Goal: Communication & Community: Connect with others

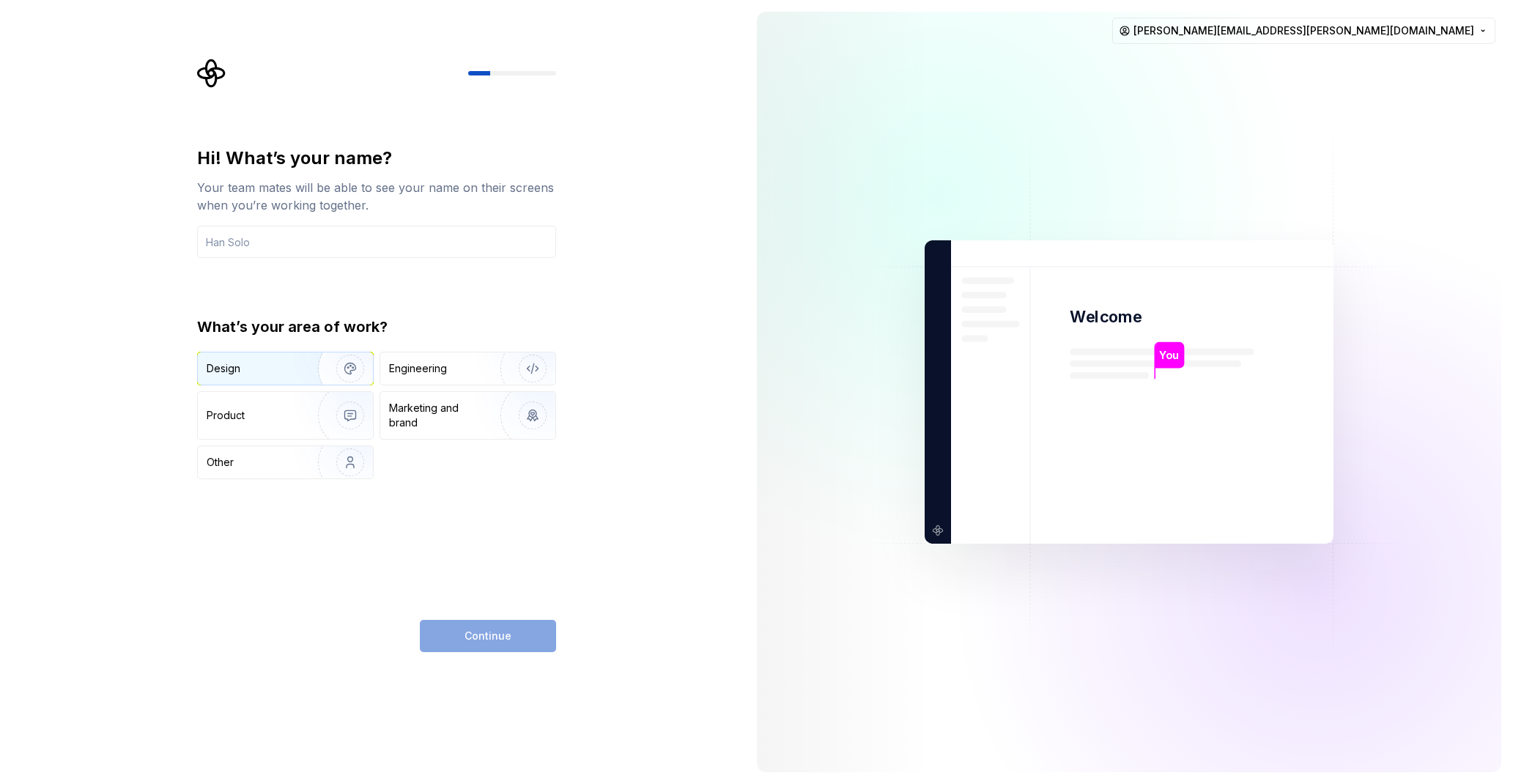
click at [297, 362] on img "button" at bounding box center [340, 368] width 94 height 98
click at [322, 233] on input "text" at bounding box center [377, 241] width 359 height 32
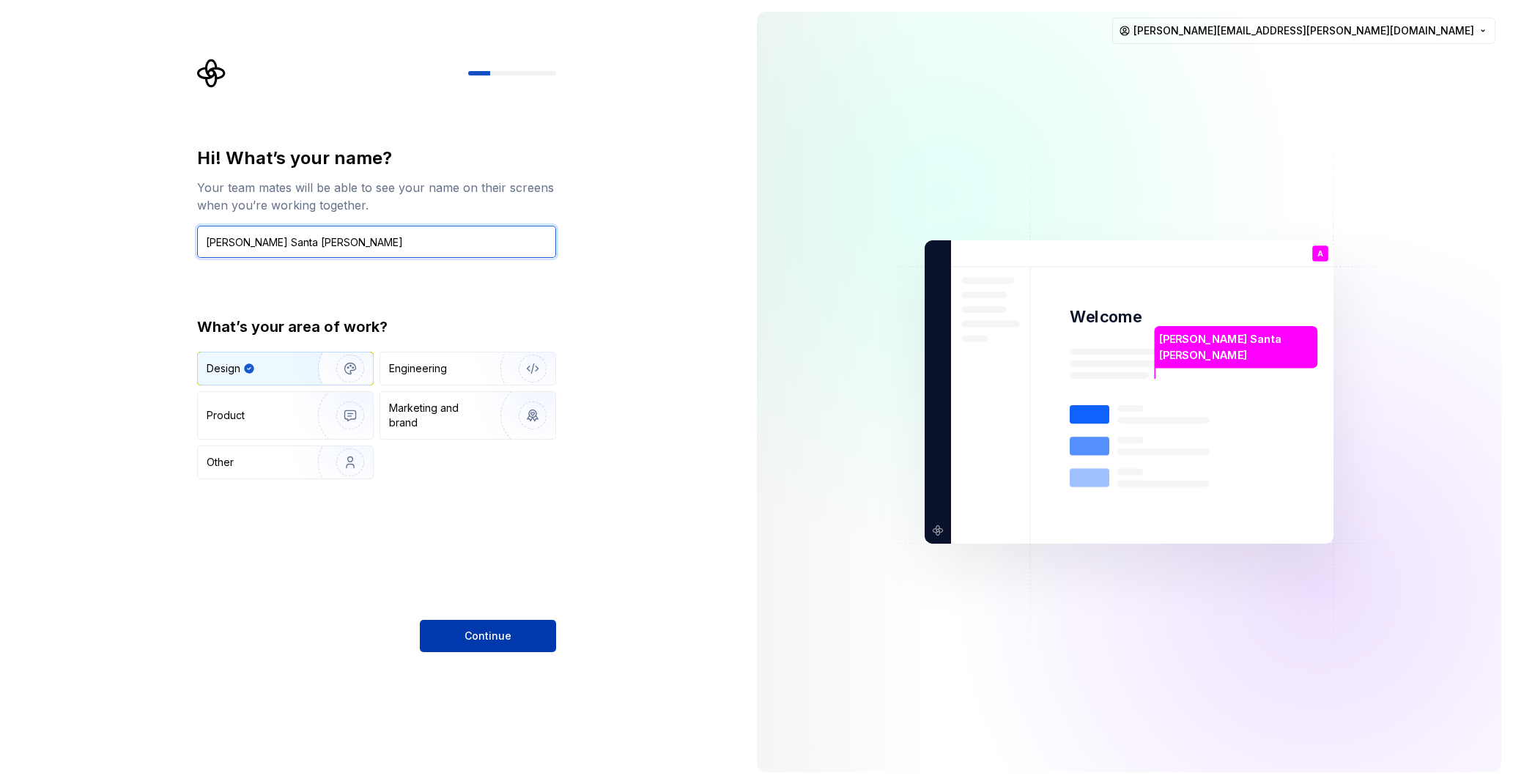
type input "[PERSON_NAME] Santa [PERSON_NAME]"
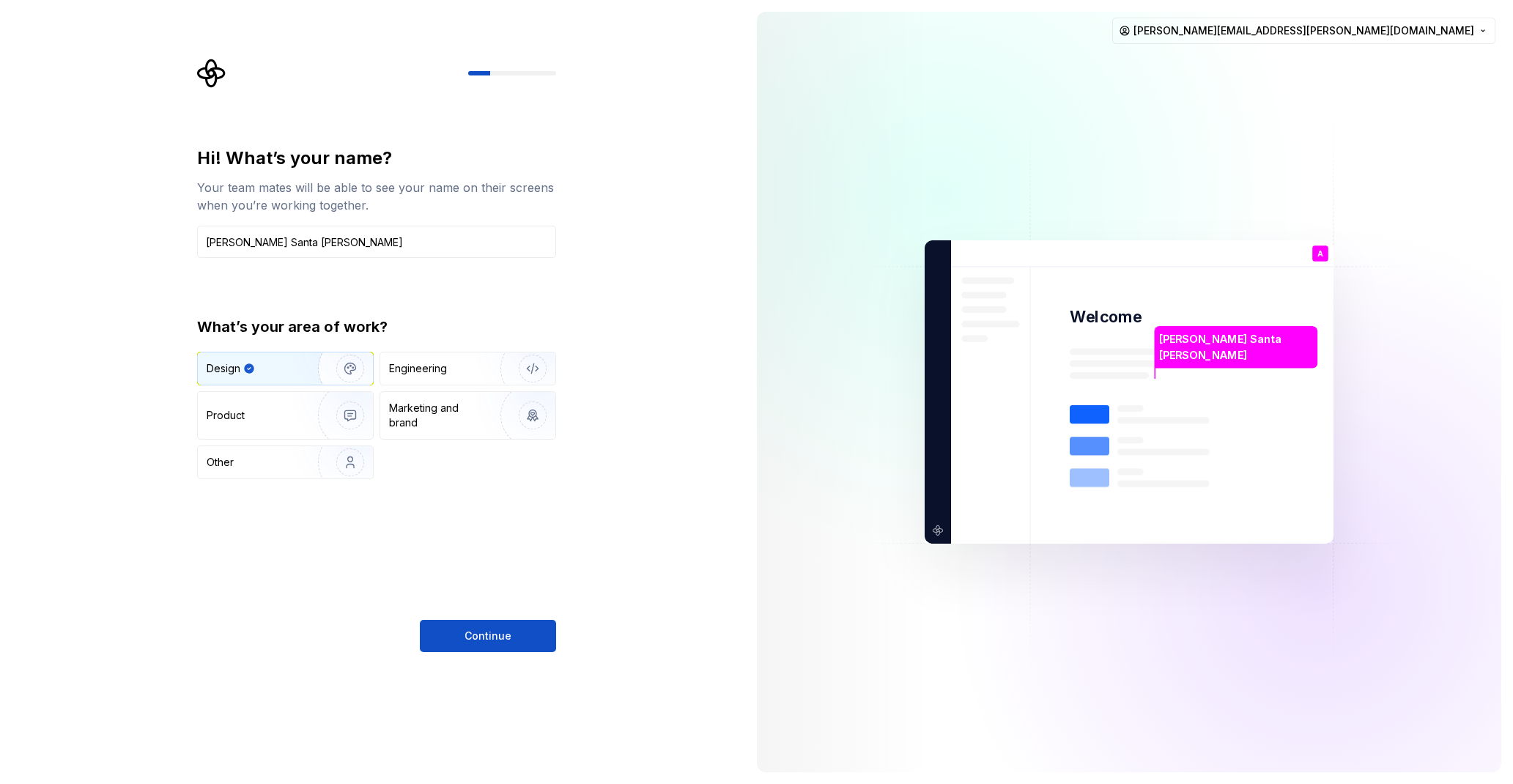
click at [520, 640] on button "Continue" at bounding box center [488, 636] width 136 height 32
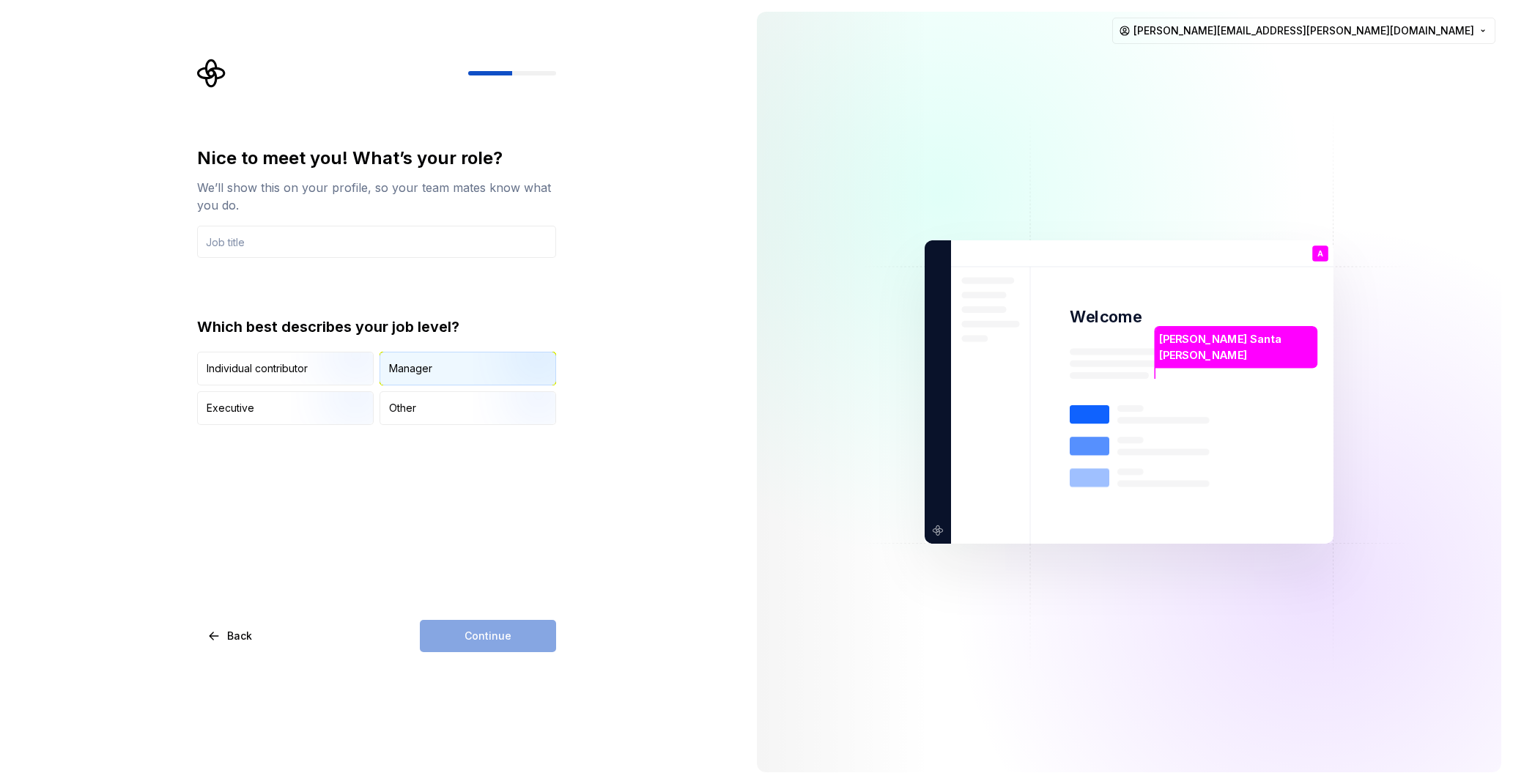
click at [433, 368] on div "Manager" at bounding box center [468, 369] width 175 height 32
click at [302, 247] on input "text" at bounding box center [377, 241] width 359 height 32
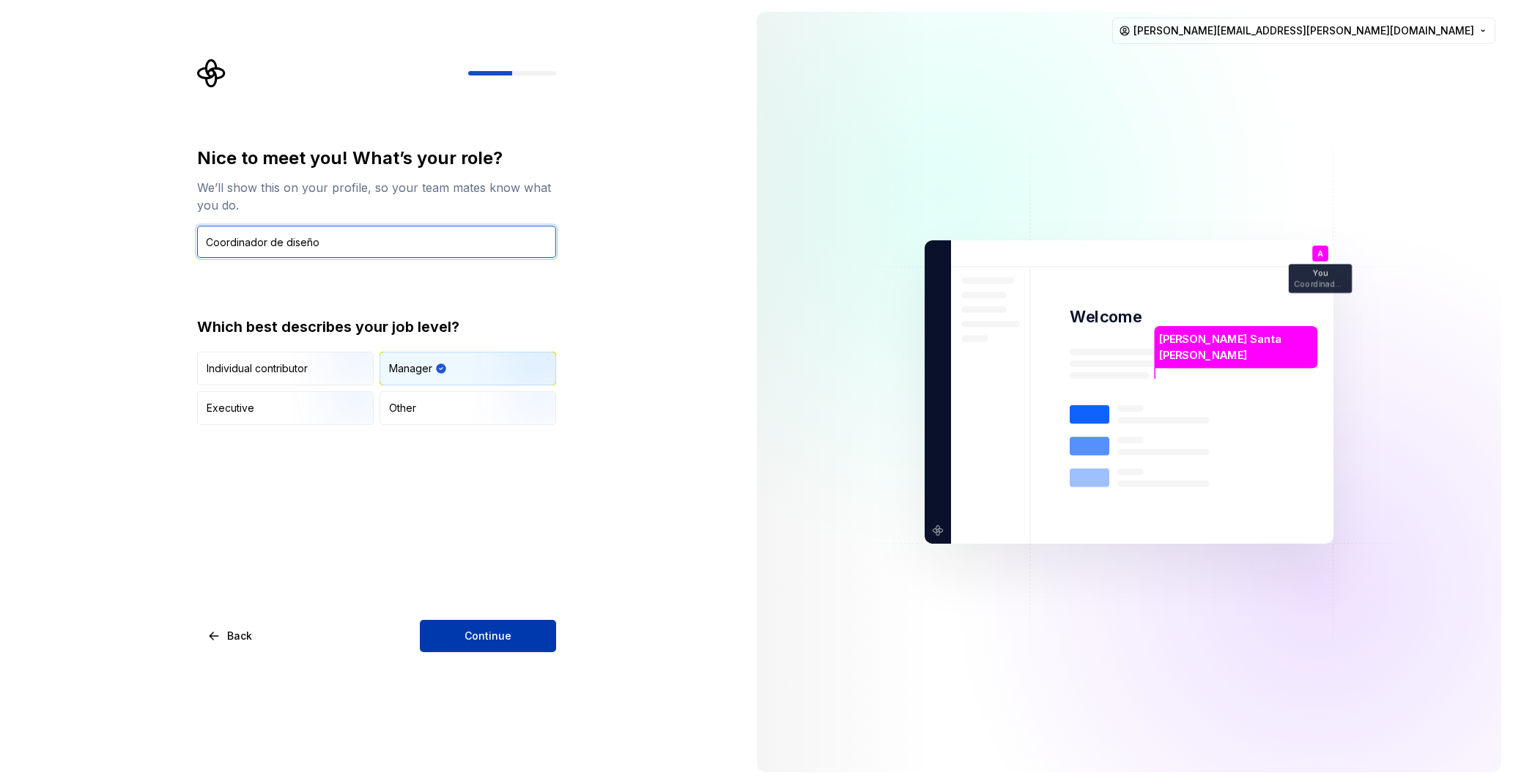
type input "Coordinador de diseño"
click at [464, 622] on button "Continue" at bounding box center [488, 636] width 136 height 32
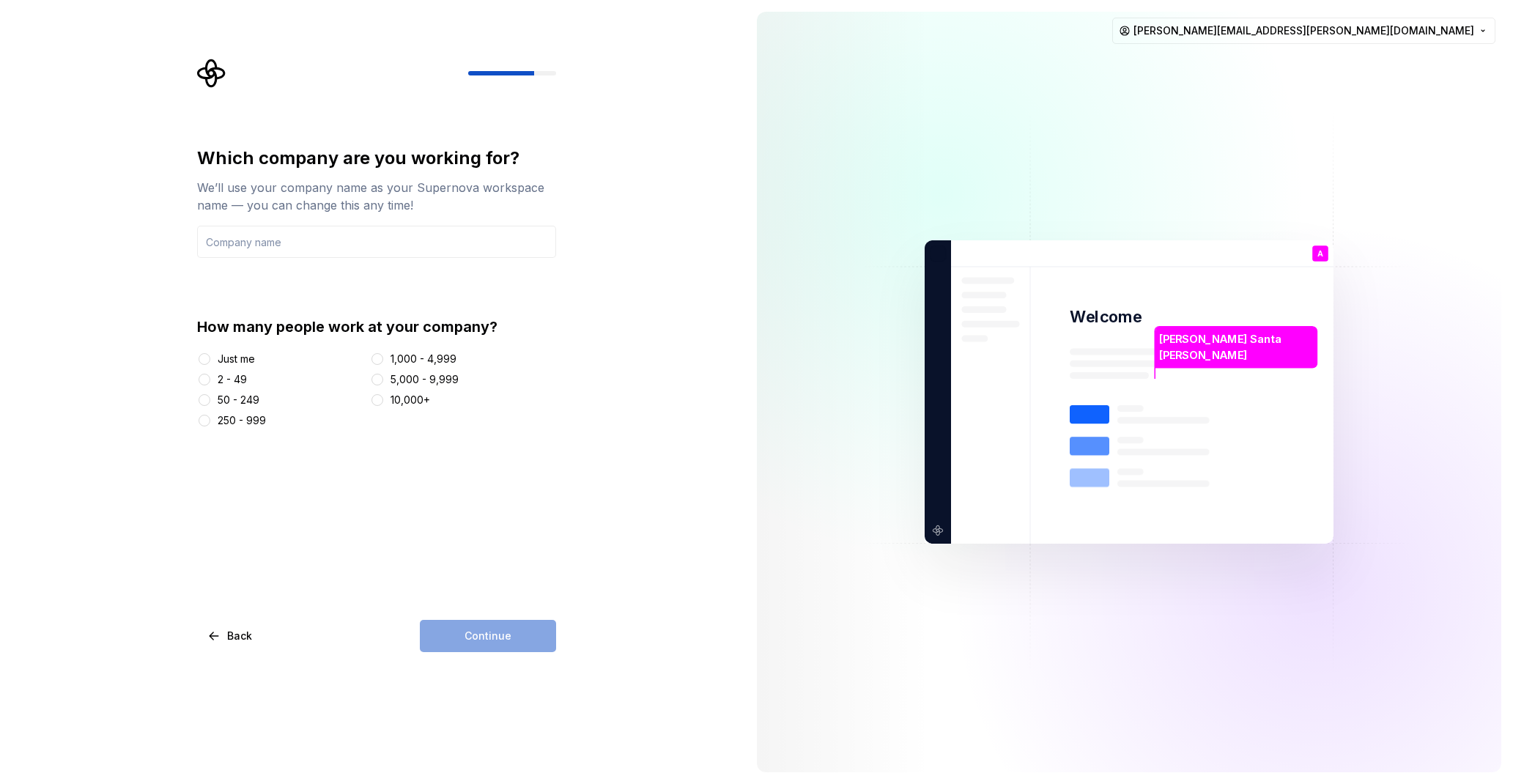
click at [237, 396] on div "50 - 249" at bounding box center [238, 400] width 42 height 15
click at [210, 396] on button "50 - 249" at bounding box center [204, 400] width 11 height 11
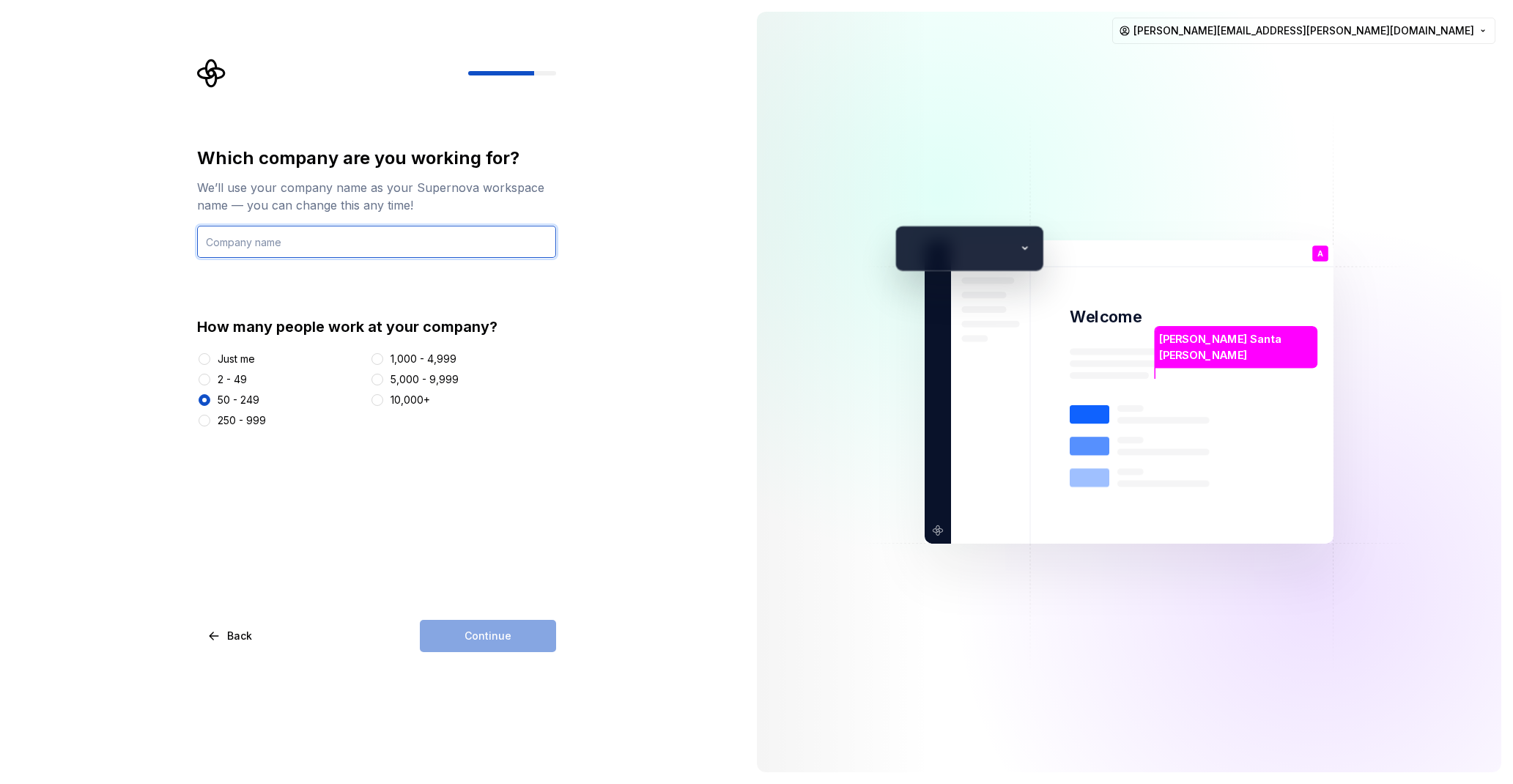
click at [286, 248] on input "text" at bounding box center [377, 241] width 359 height 32
type input "Intelica"
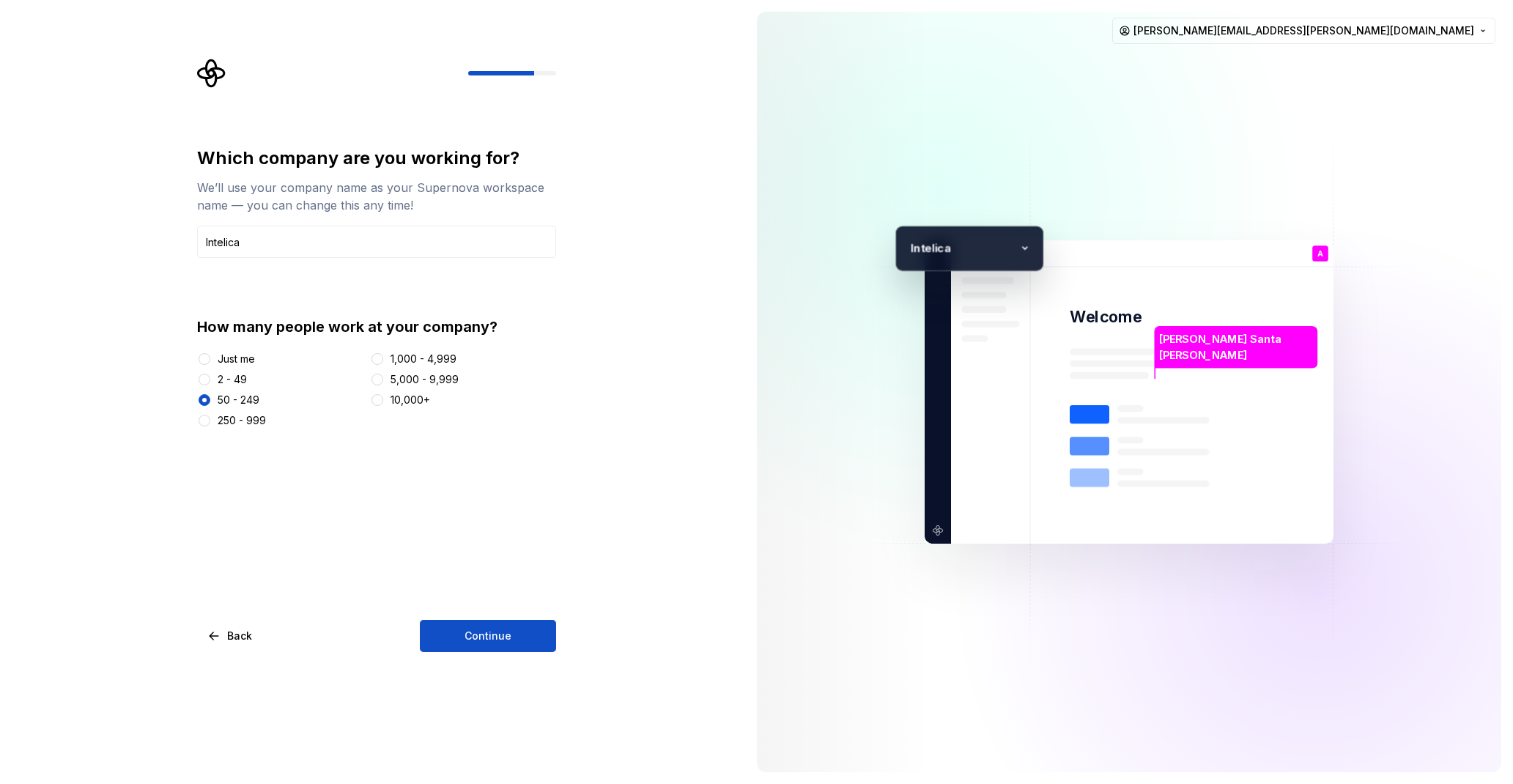
click at [492, 649] on button "Continue" at bounding box center [488, 636] width 136 height 32
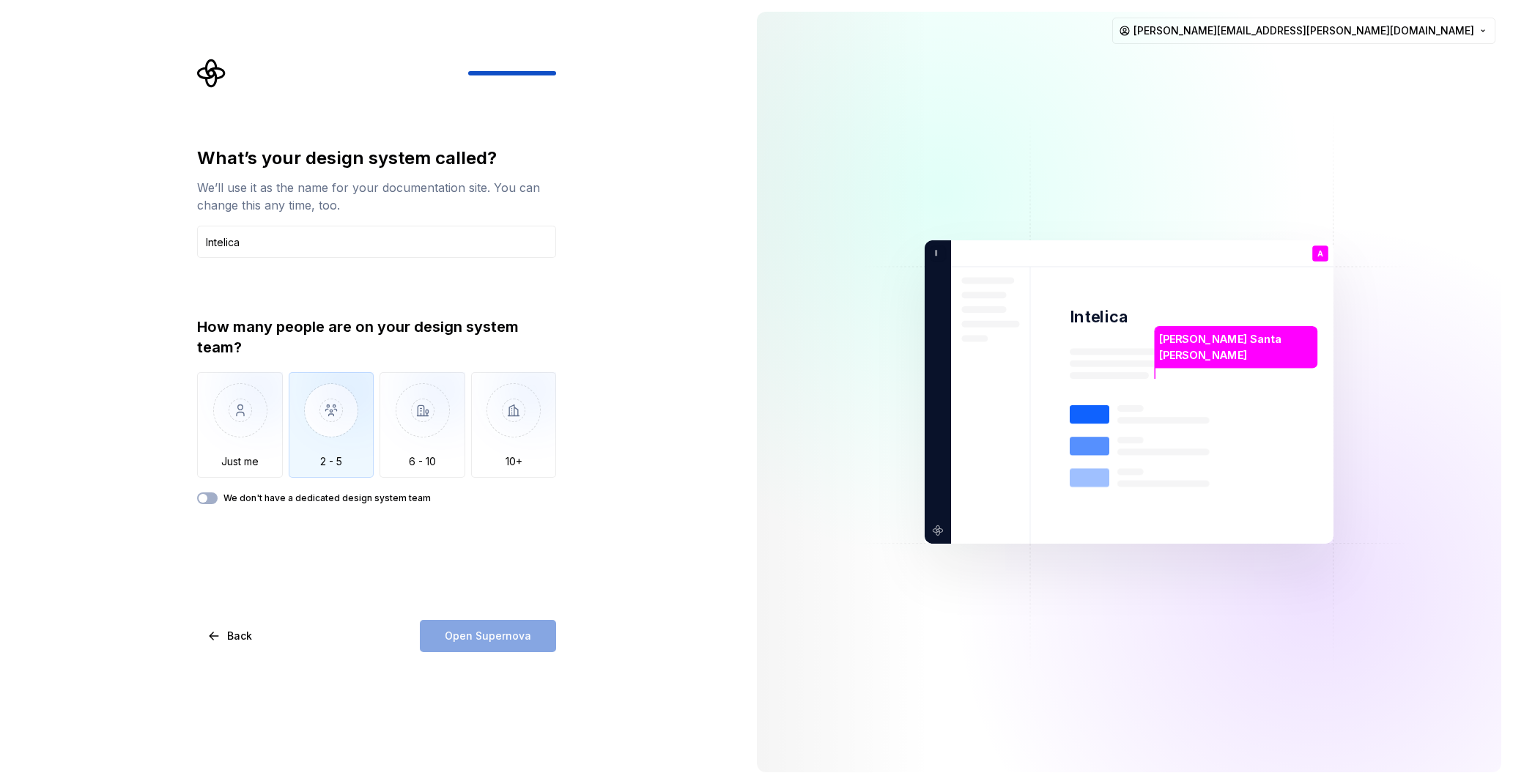
type input "Intelica"
click at [321, 419] on img "button" at bounding box center [332, 421] width 86 height 98
click at [492, 634] on span "Open Supernova" at bounding box center [488, 636] width 87 height 15
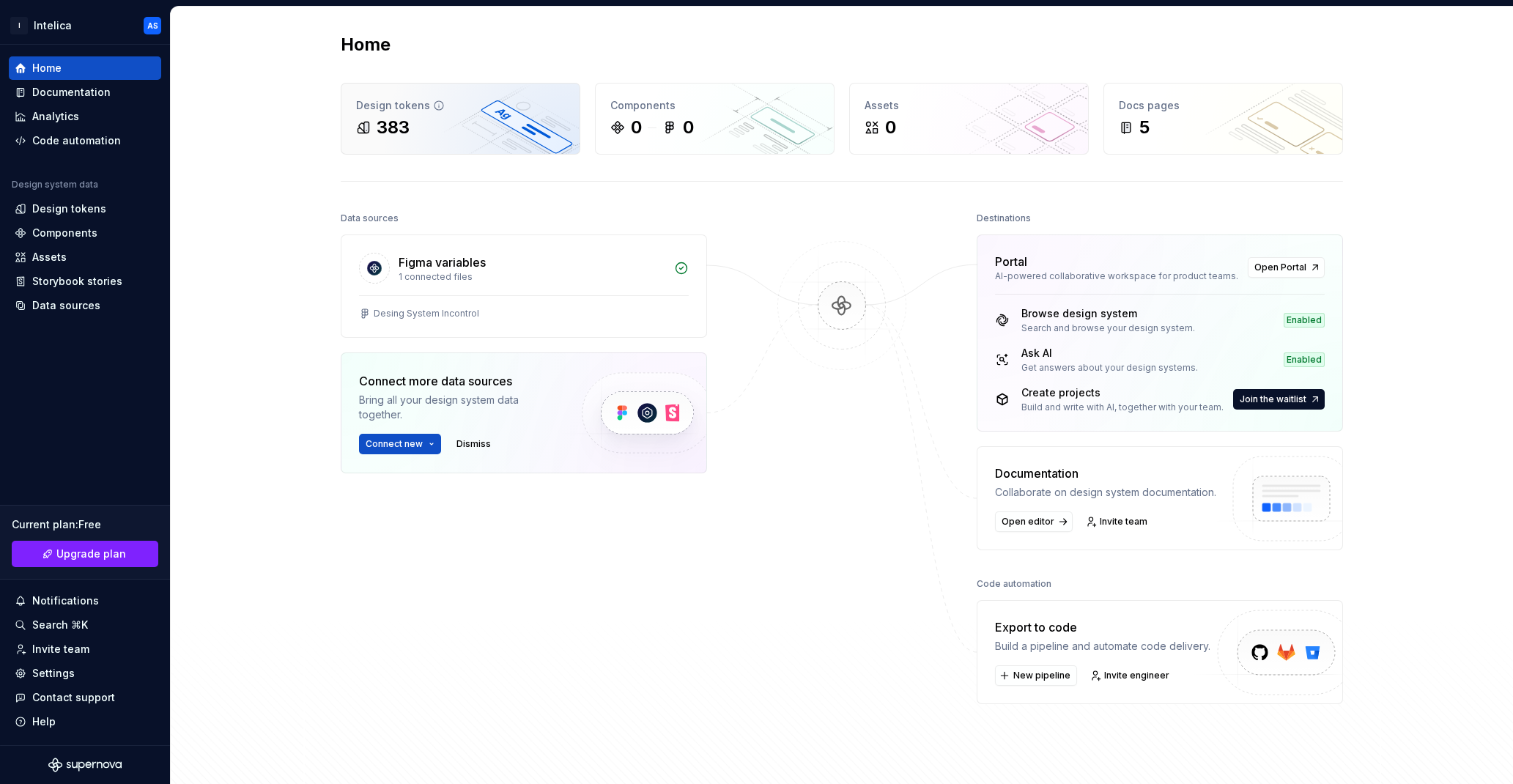
click at [432, 143] on div "Design tokens 383" at bounding box center [460, 118] width 238 height 71
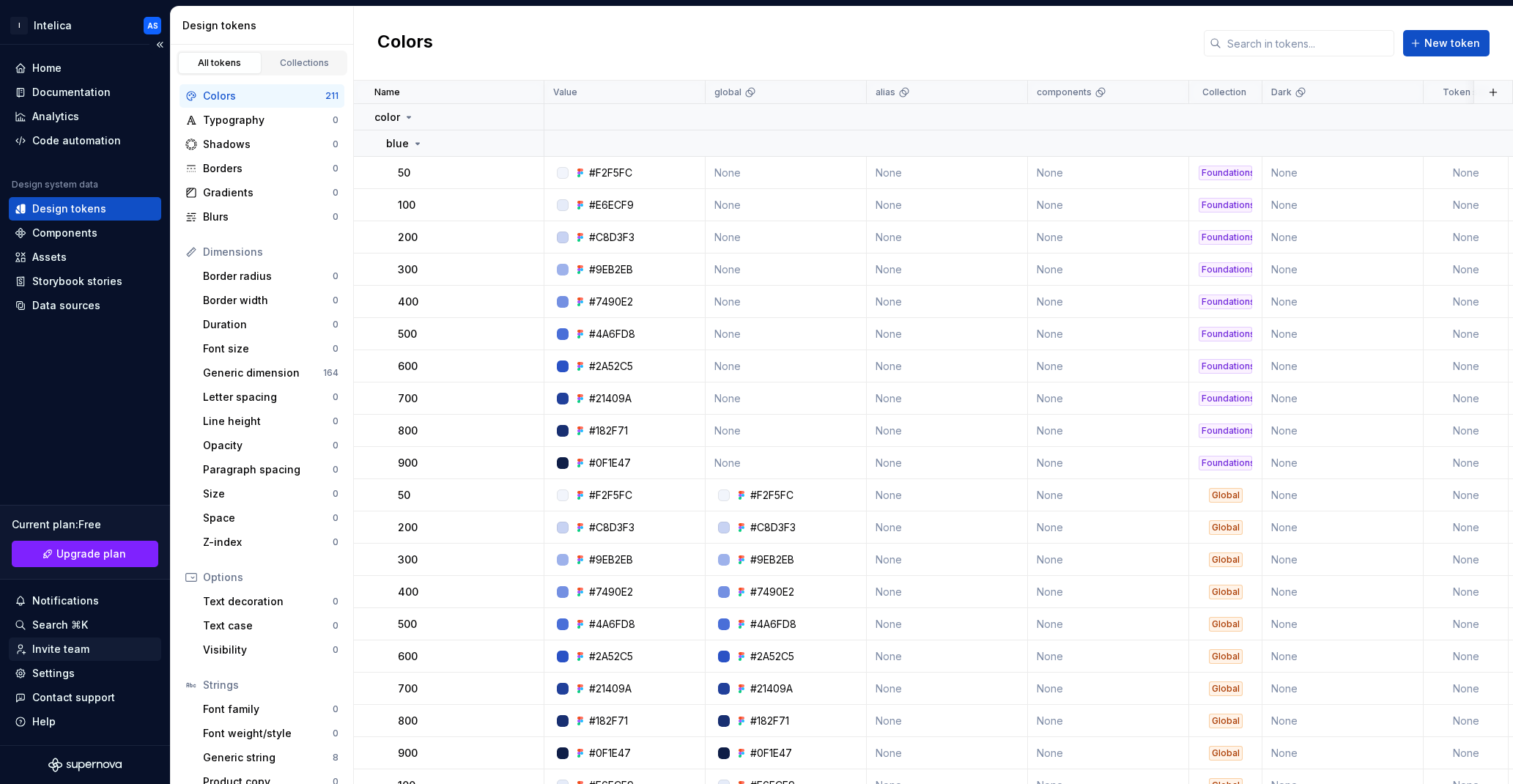
click at [83, 652] on div "Invite team" at bounding box center [60, 649] width 57 height 15
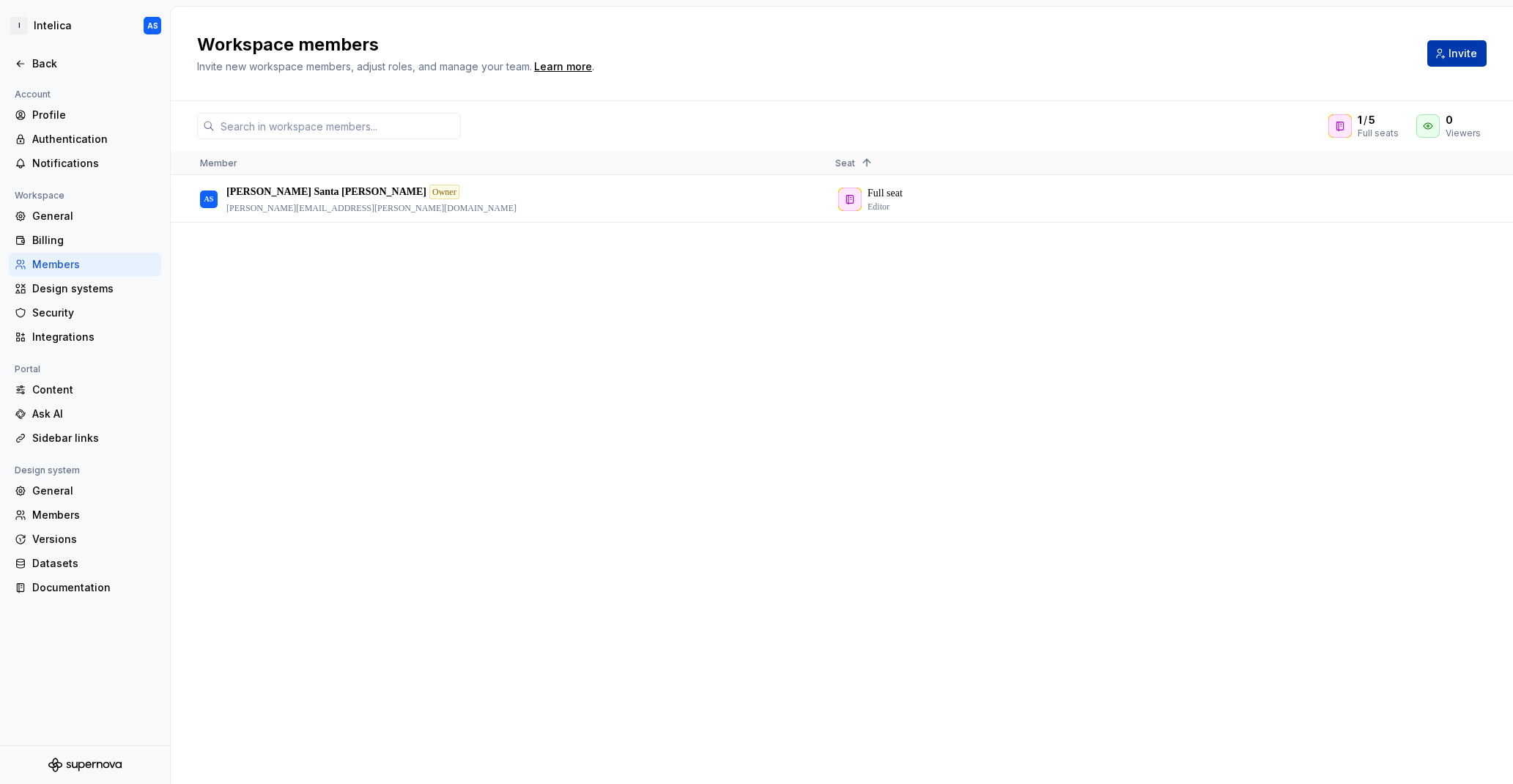
click at [1474, 61] on button "Invite" at bounding box center [1457, 54] width 59 height 27
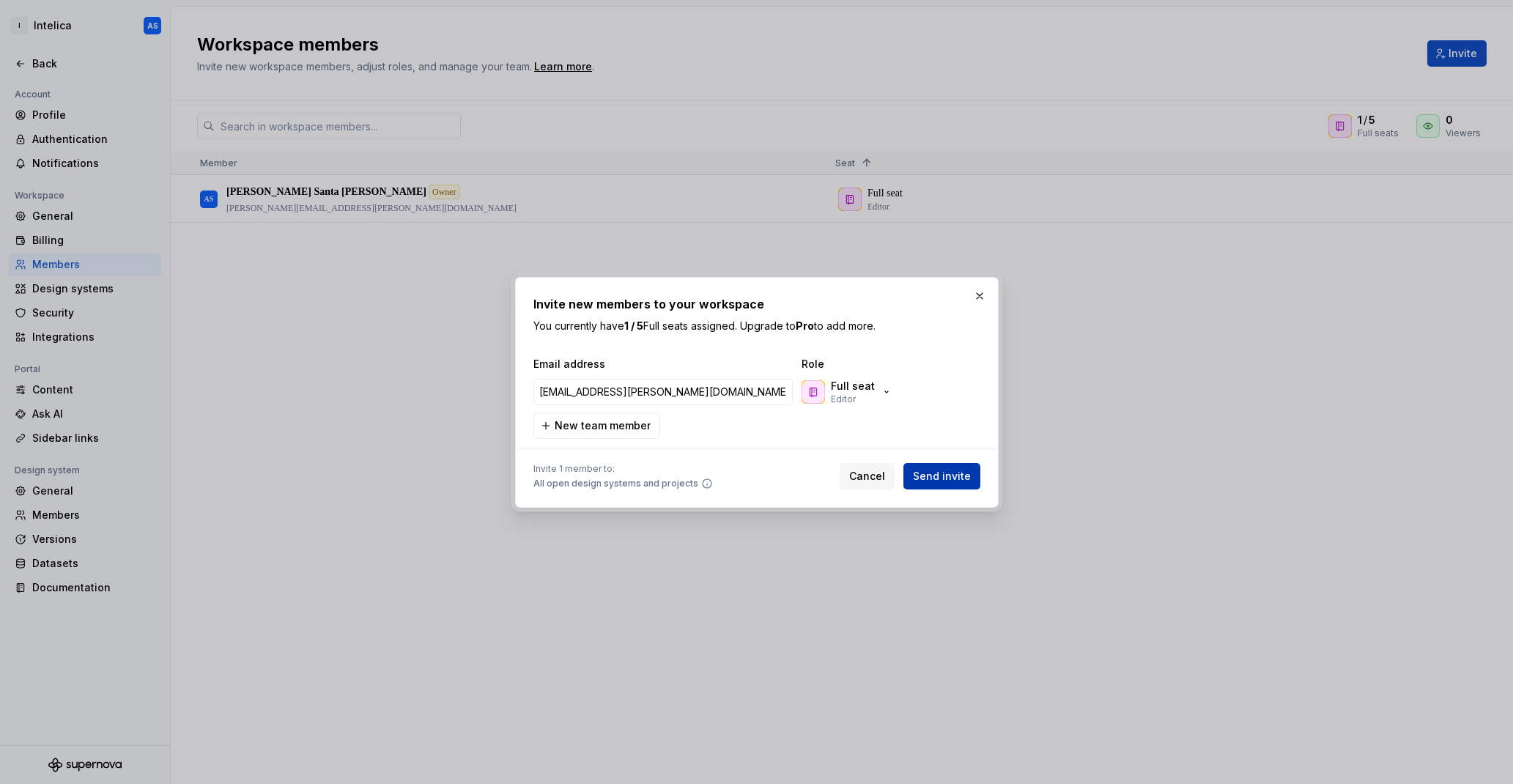
type input "[EMAIL_ADDRESS][PERSON_NAME][DOMAIN_NAME]"
click at [953, 482] on span "Send invite" at bounding box center [942, 476] width 57 height 15
